Goal: Information Seeking & Learning: Learn about a topic

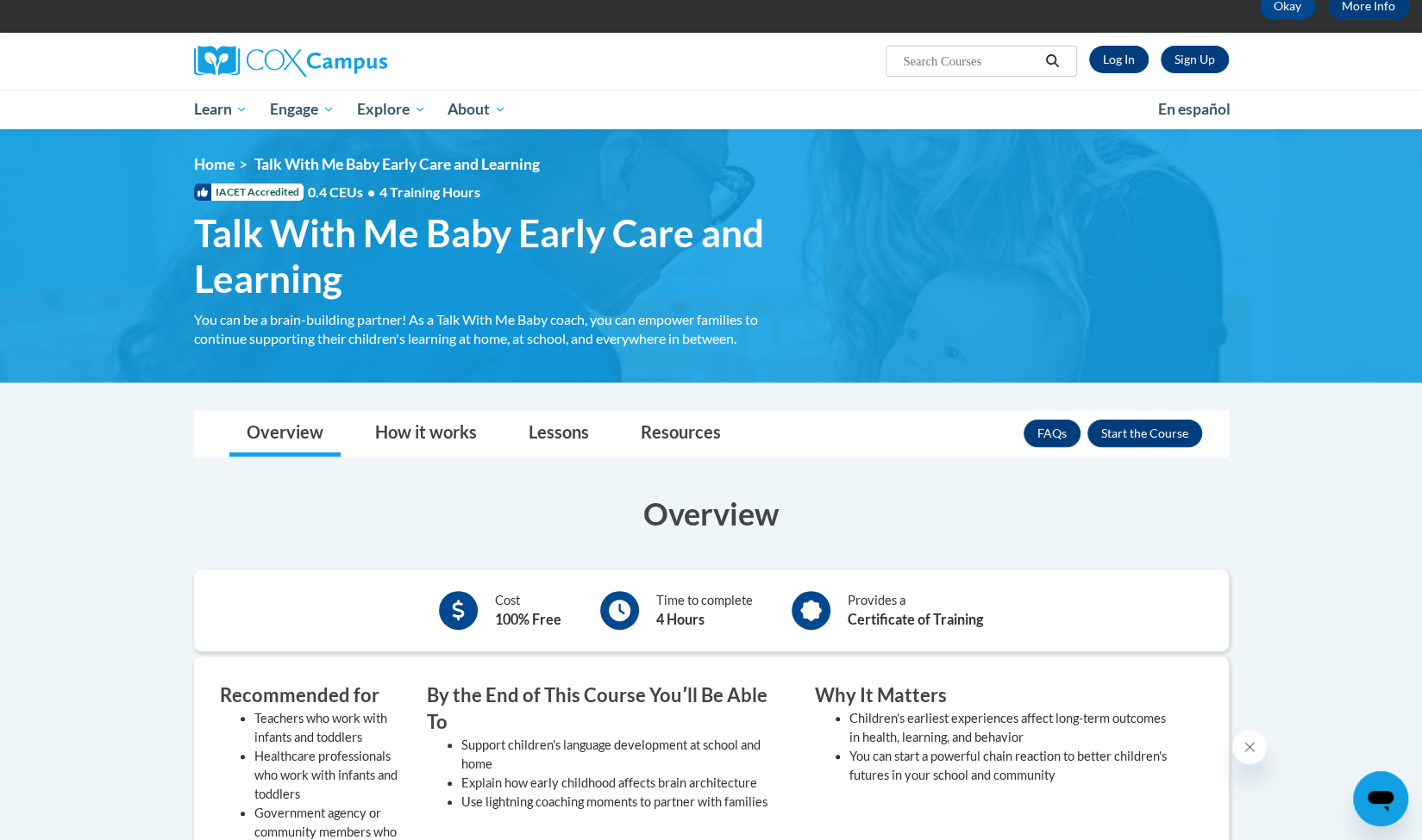
scroll to position [95, 0]
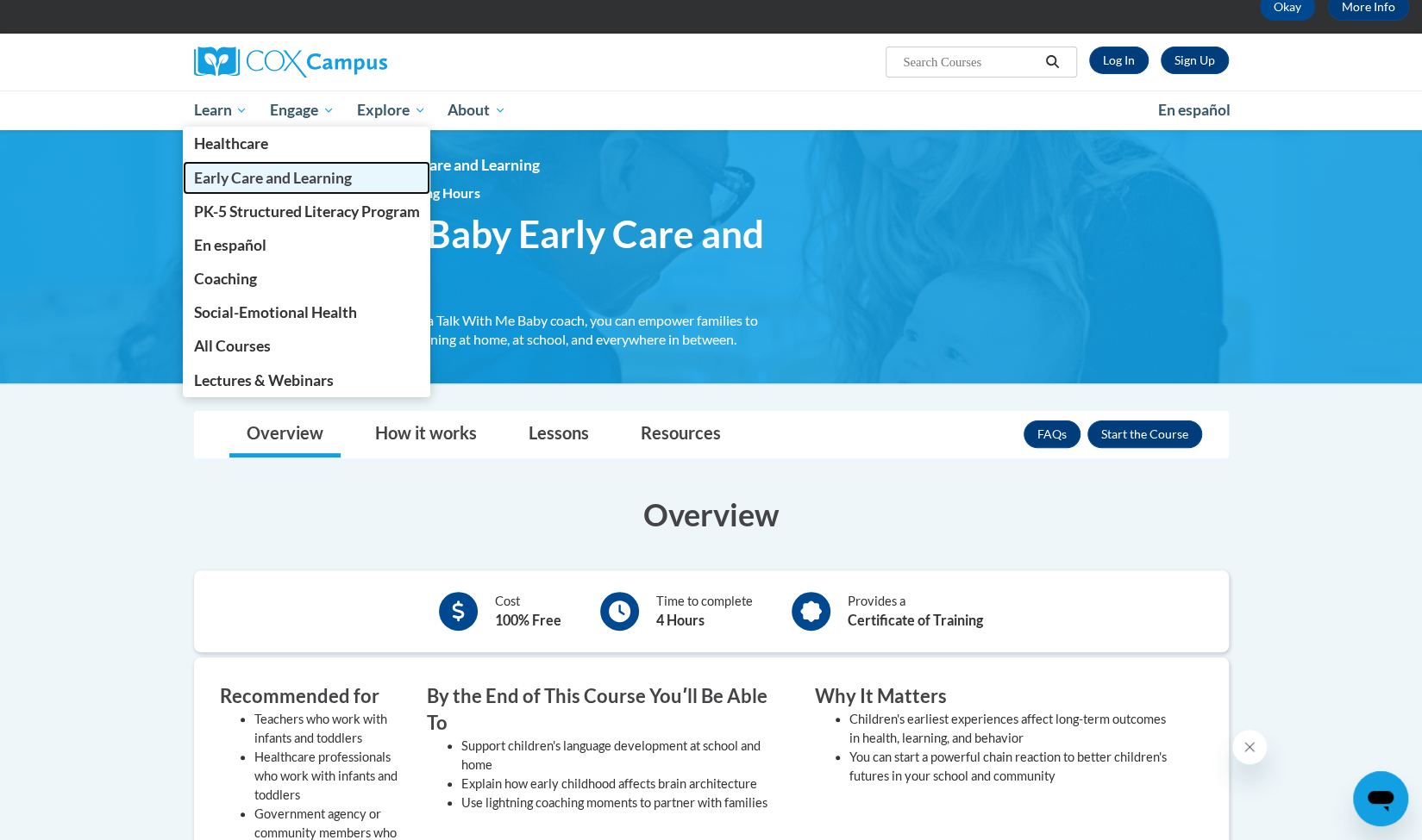
click at [219, 173] on span "Early Care and Learning" at bounding box center [272, 178] width 158 height 18
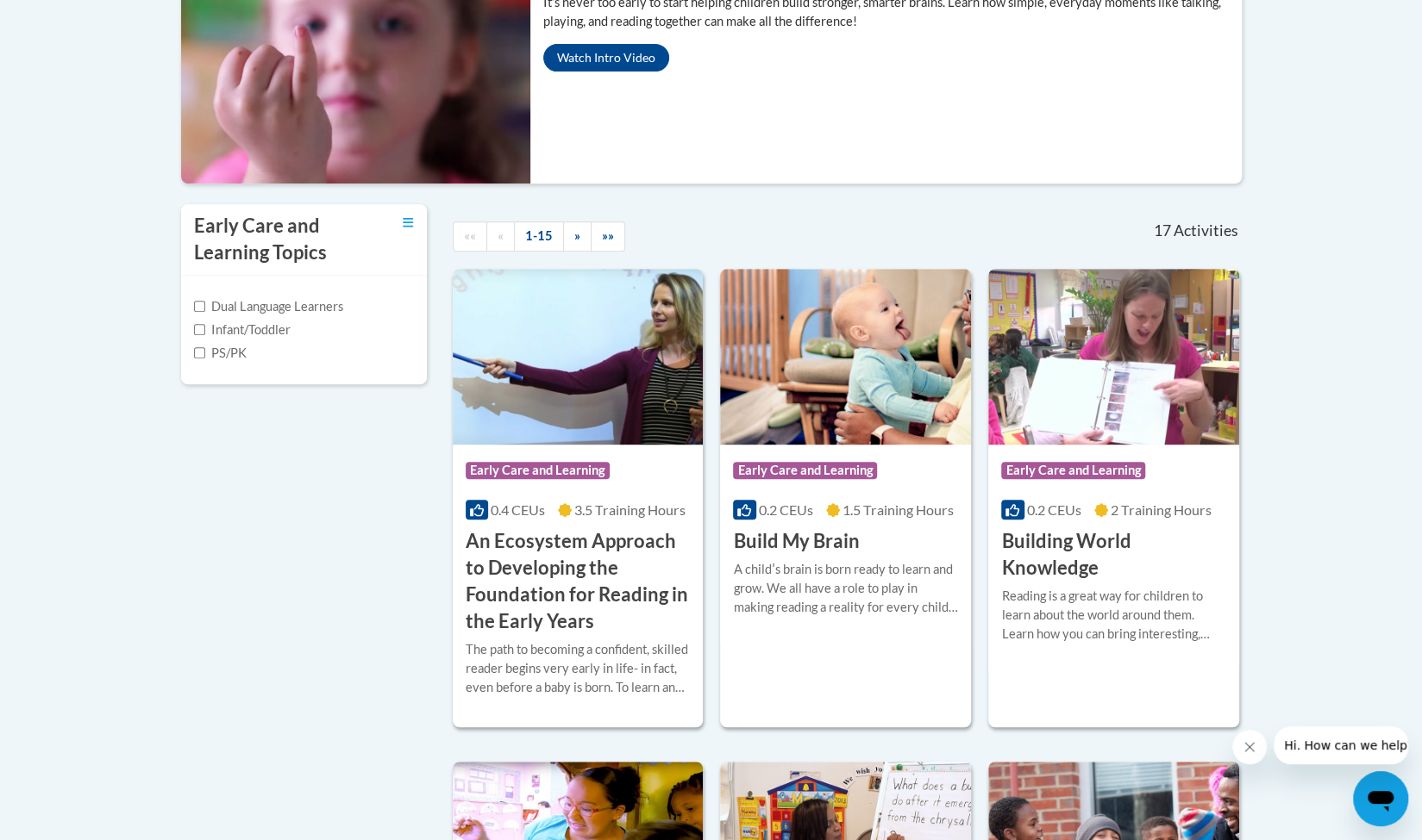
scroll to position [411, 0]
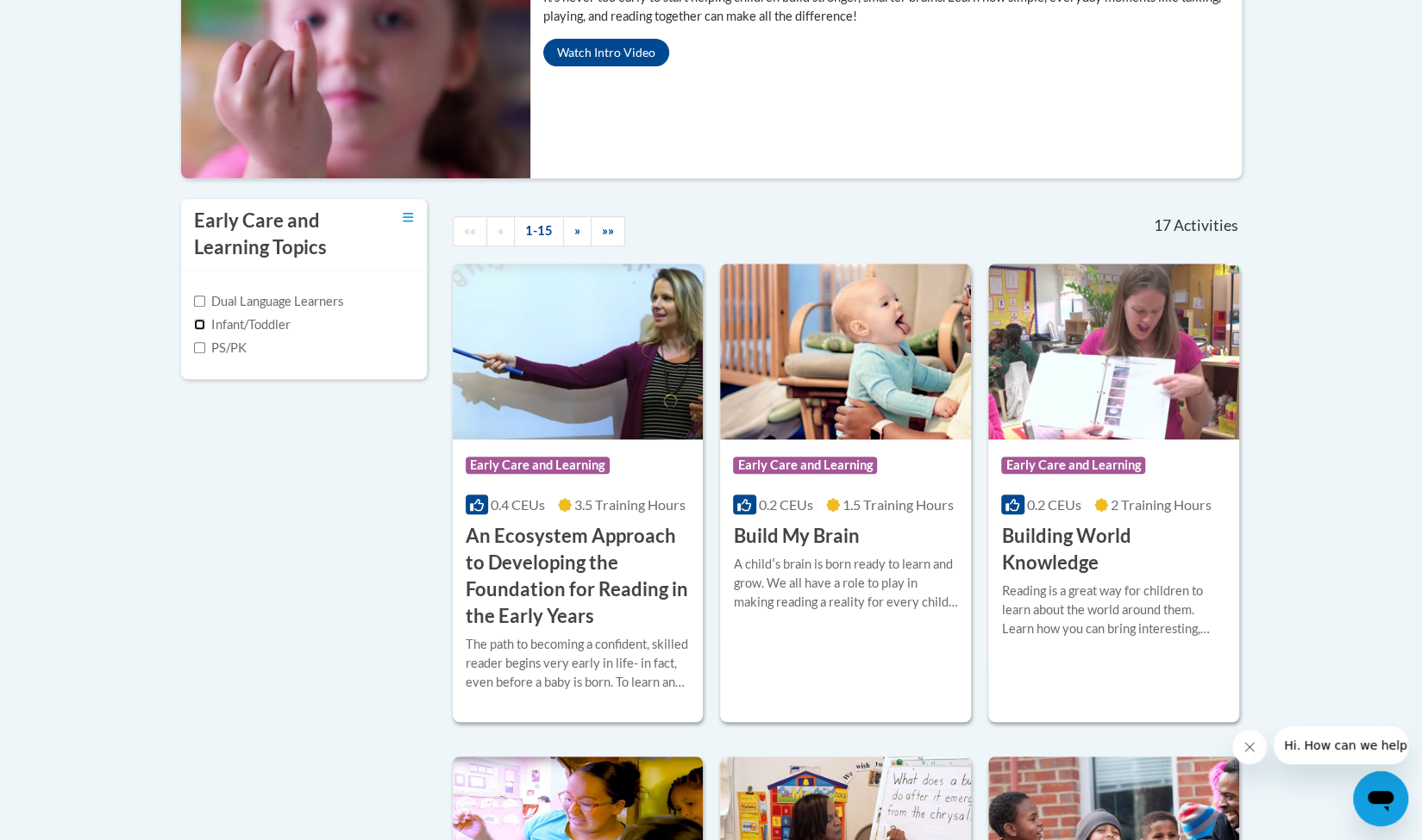
click at [195, 321] on input "Infant/Toddler" at bounding box center [199, 324] width 11 height 11
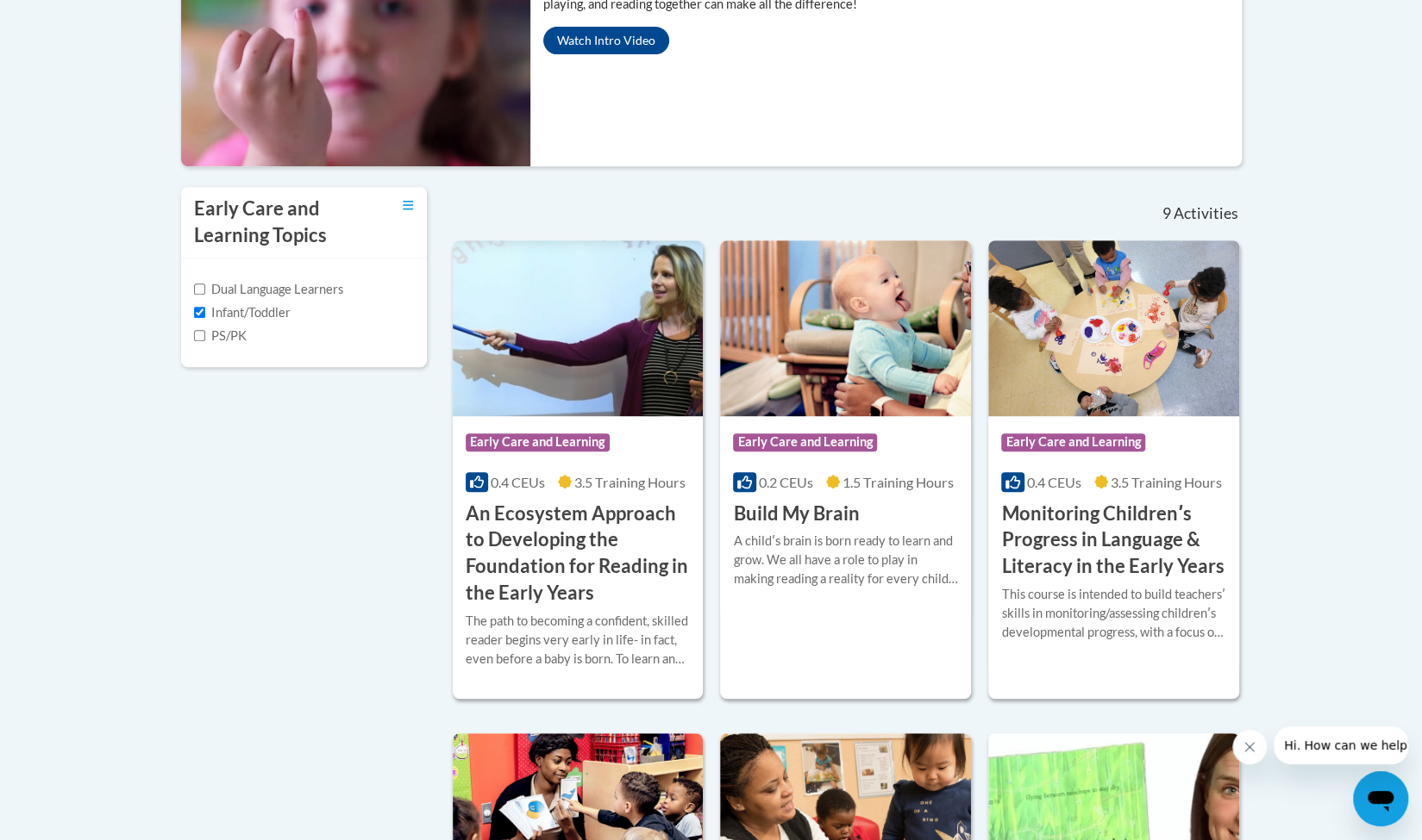
scroll to position [423, 0]
click at [198, 311] on input "Infant/Toddler" at bounding box center [199, 313] width 11 height 11
checkbox input "false"
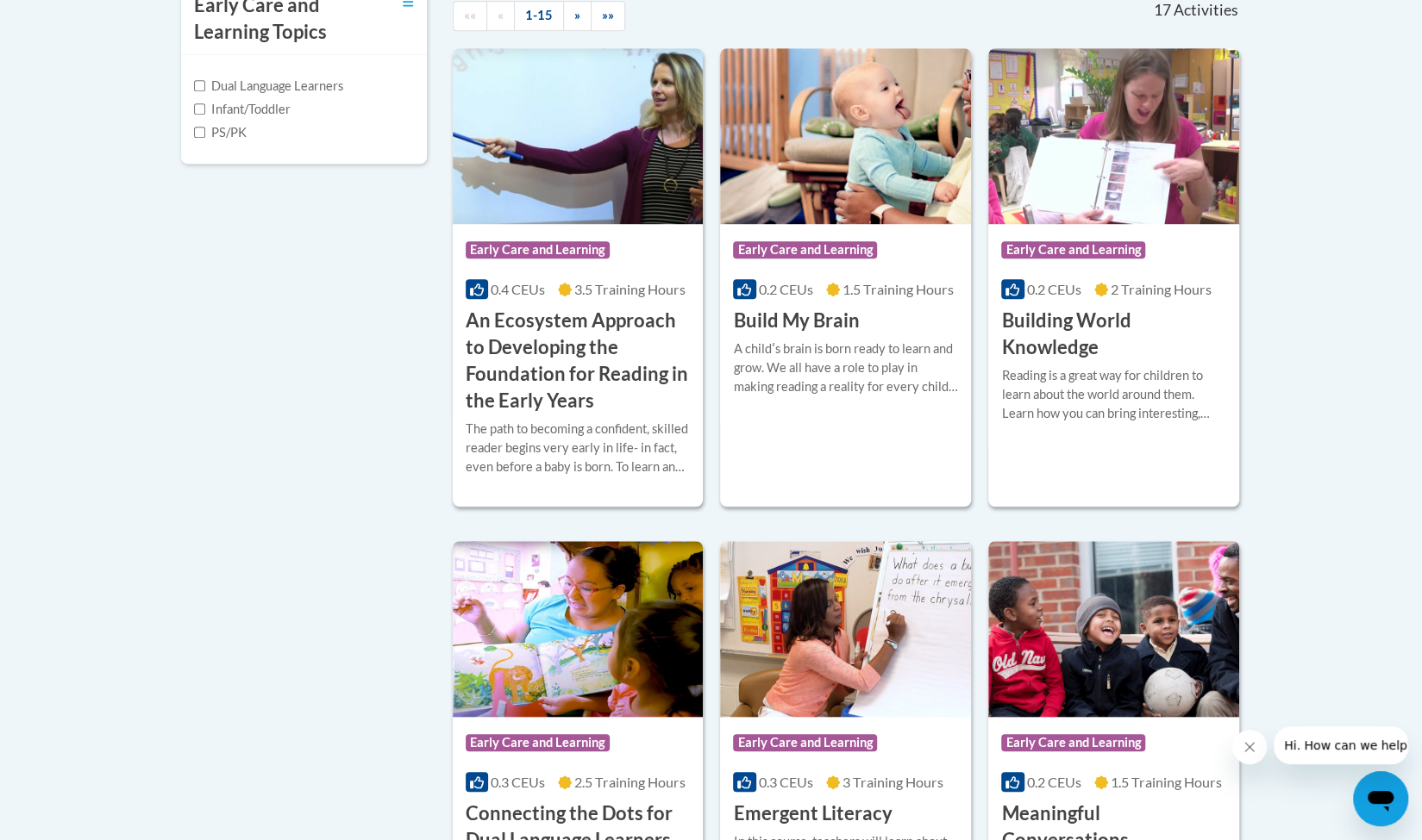
scroll to position [602, 0]
